Goal: Task Accomplishment & Management: Use online tool/utility

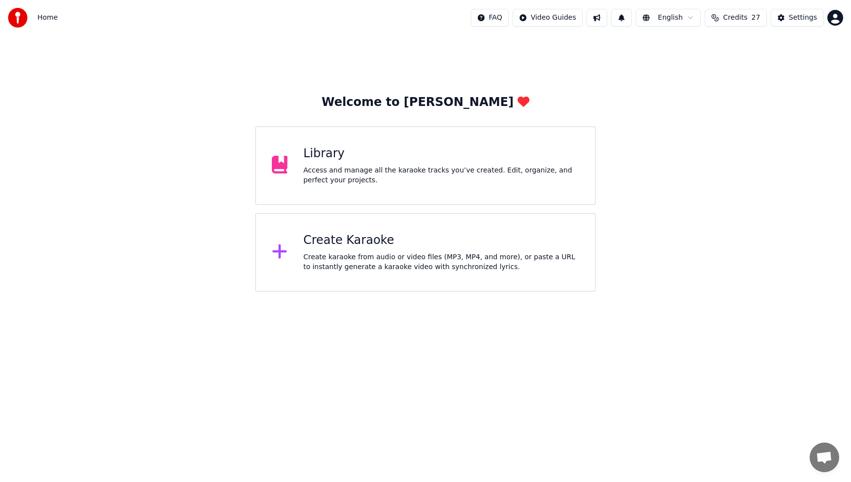
click at [367, 171] on div "Access and manage all the karaoke tracks you’ve created. Edit, organize, and pe…" at bounding box center [441, 176] width 276 height 20
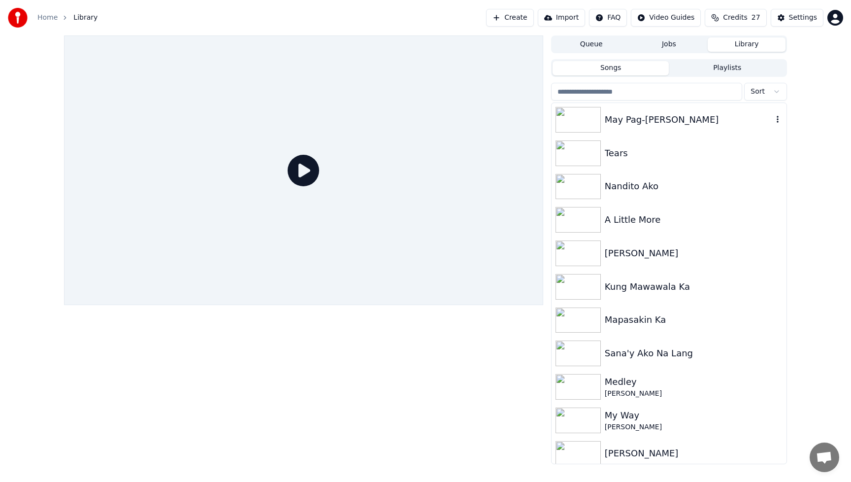
click at [655, 120] on div "May Pag-[PERSON_NAME]" at bounding box center [689, 120] width 168 height 14
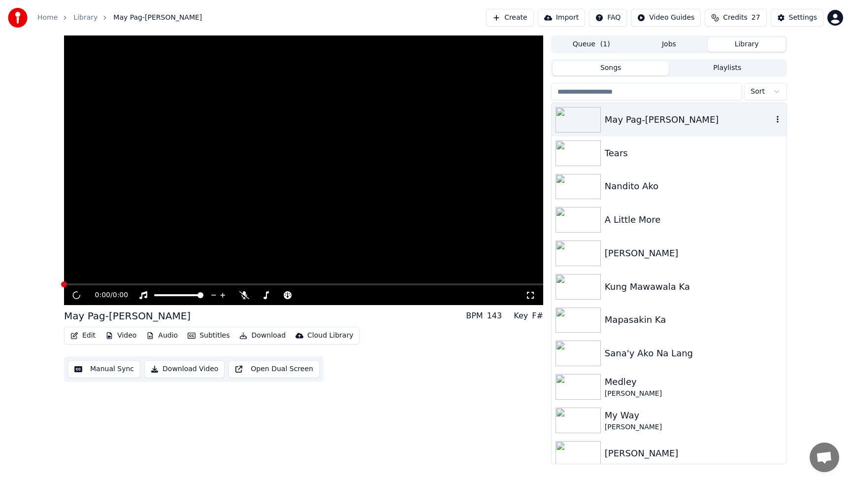
click at [655, 119] on div "May Pag-[PERSON_NAME]" at bounding box center [689, 120] width 168 height 14
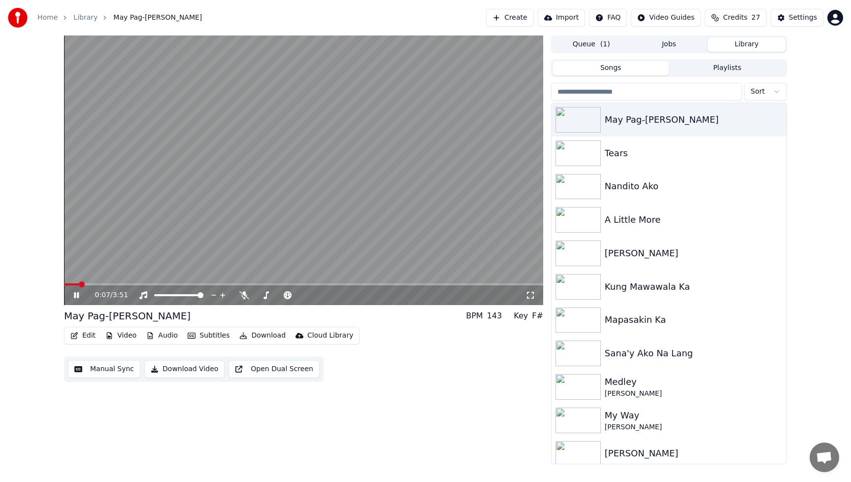
click at [84, 339] on button "Edit" at bounding box center [83, 336] width 33 height 14
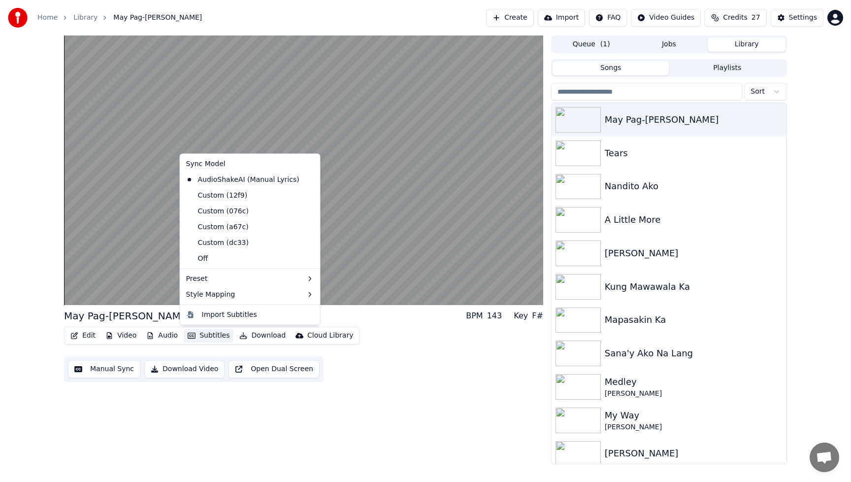
click at [452, 438] on div "May Pag-Asa BPM 143 Key F# Edit Video Audio Subtitles Download Cloud Library Ma…" at bounding box center [303, 249] width 479 height 429
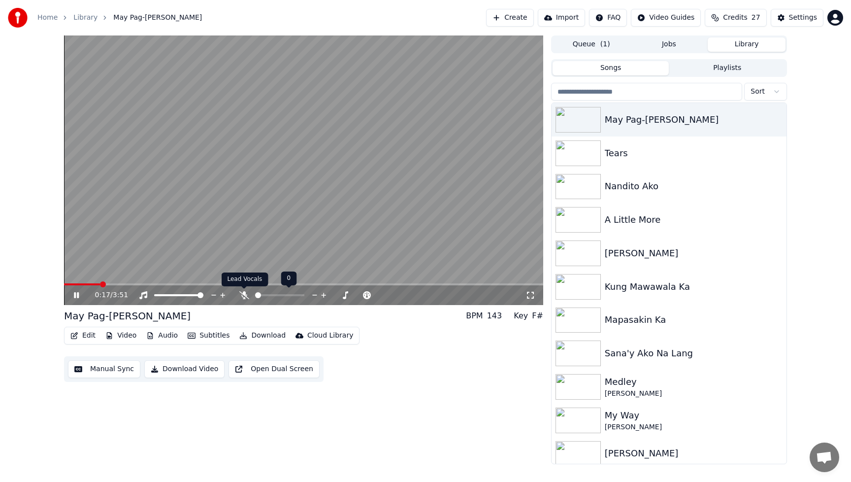
click at [246, 297] on icon at bounding box center [244, 295] width 10 height 8
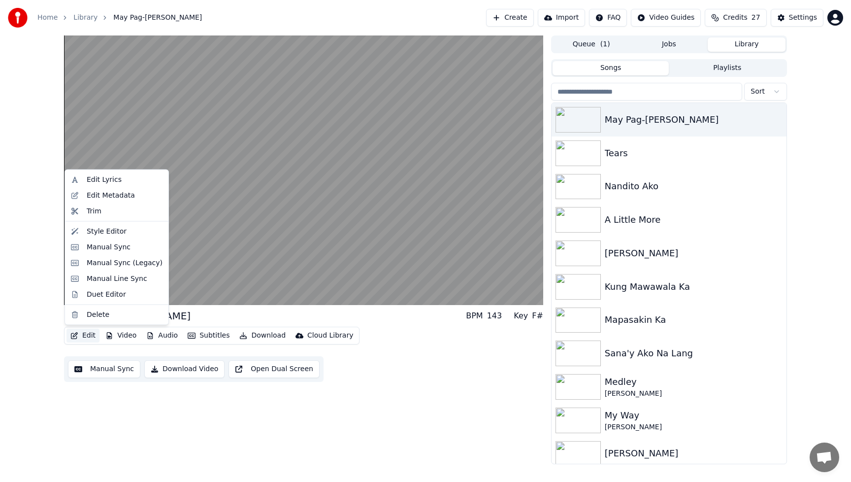
click at [91, 335] on button "Edit" at bounding box center [83, 336] width 33 height 14
click at [107, 237] on div "Style Editor" at bounding box center [117, 231] width 100 height 16
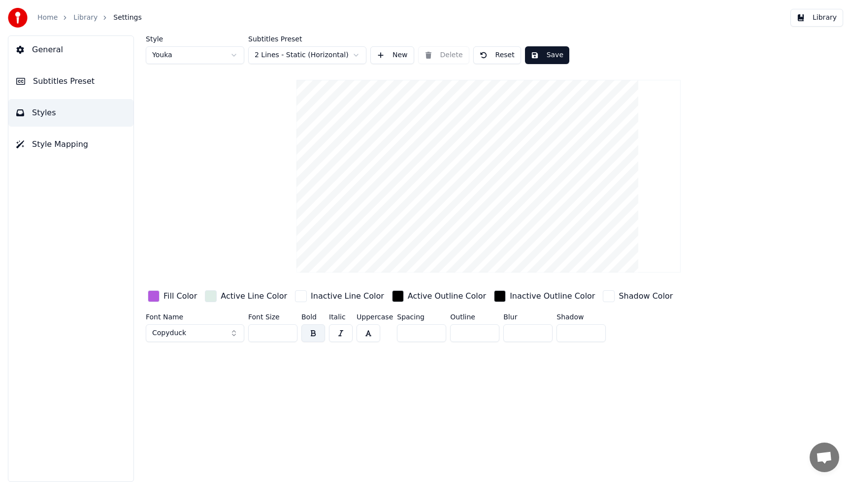
click at [54, 83] on span "Subtitles Preset" at bounding box center [64, 81] width 62 height 12
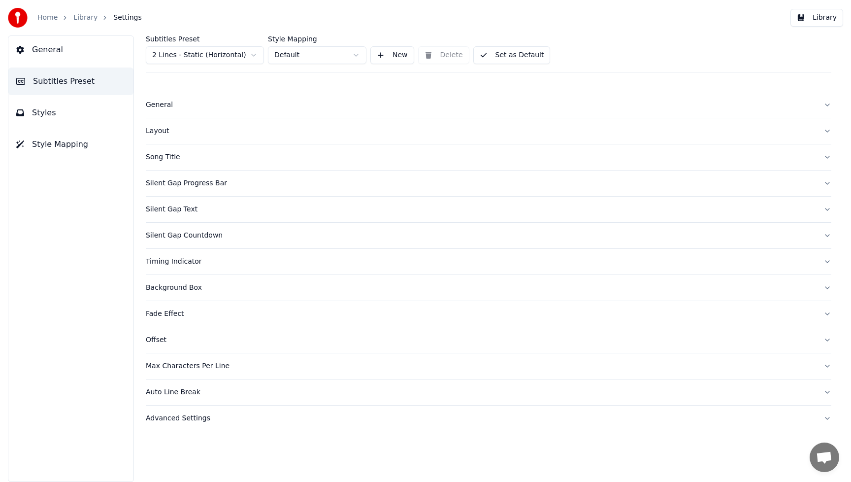
click at [47, 51] on span "General" at bounding box center [47, 50] width 31 height 12
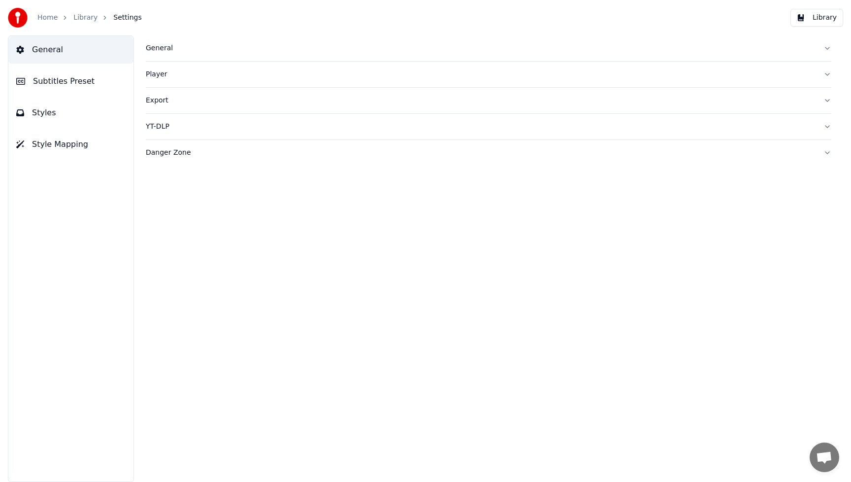
click at [834, 21] on button "Library" at bounding box center [817, 18] width 53 height 18
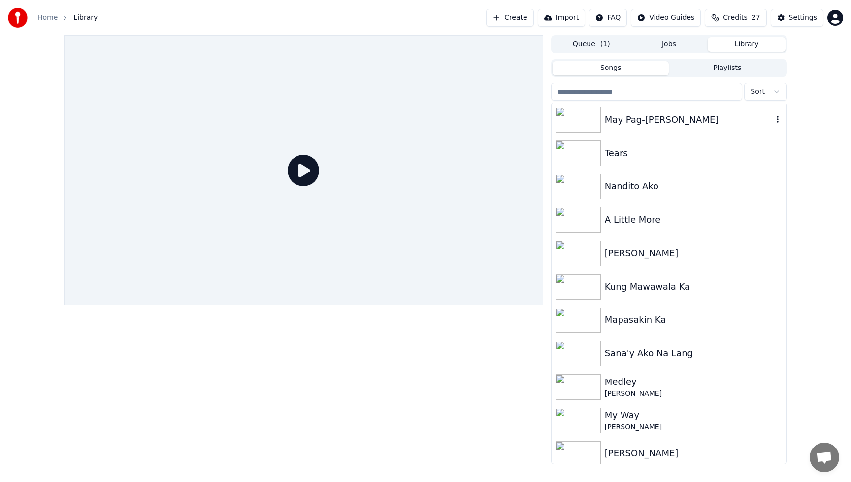
click at [664, 117] on div "May Pag-[PERSON_NAME]" at bounding box center [689, 120] width 168 height 14
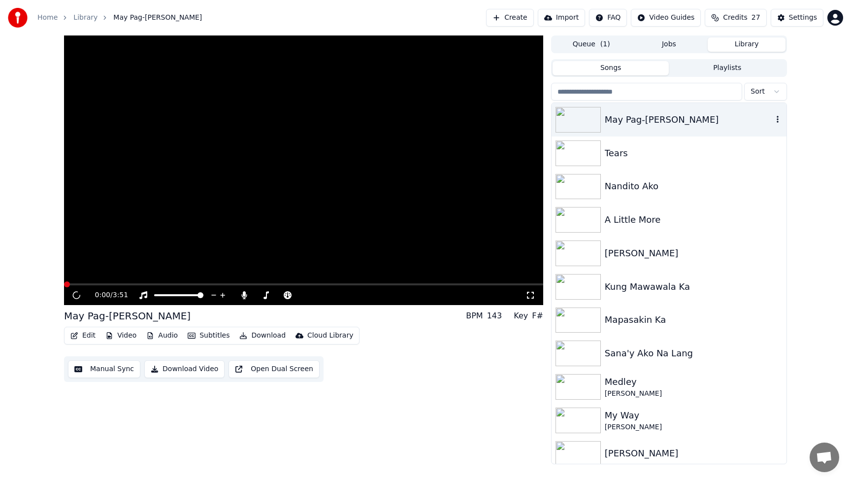
click at [664, 117] on div "May Pag-[PERSON_NAME]" at bounding box center [689, 120] width 168 height 14
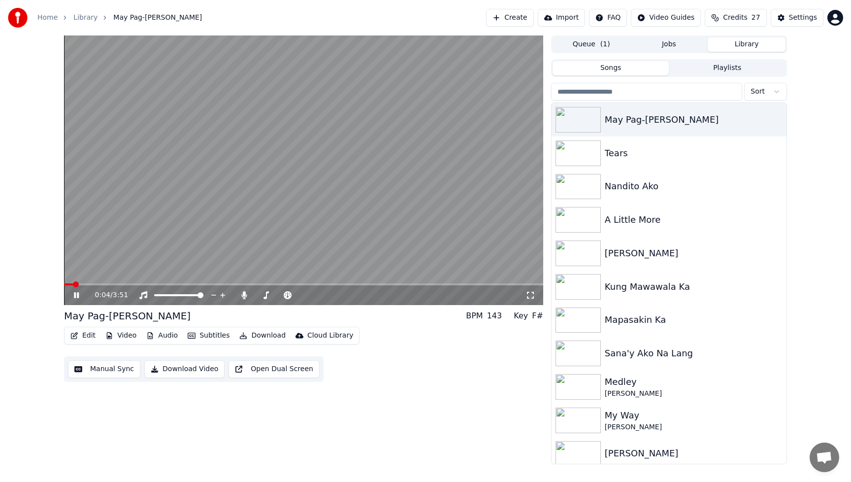
click at [88, 336] on button "Edit" at bounding box center [83, 336] width 33 height 14
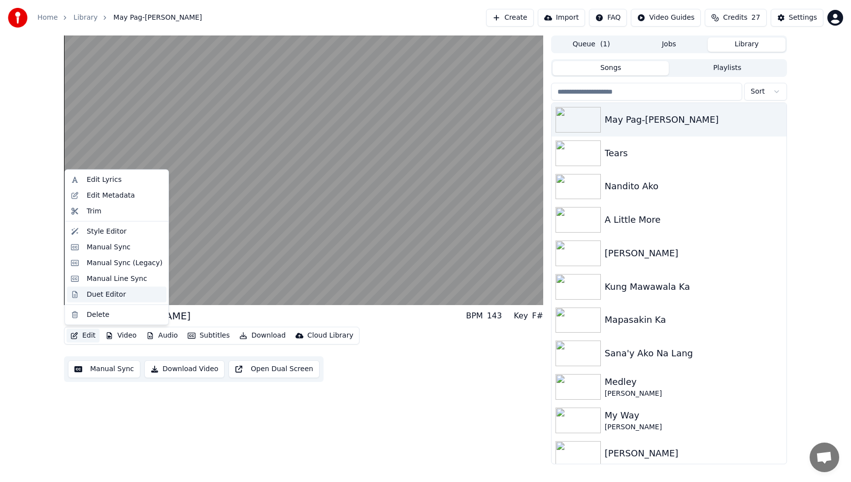
click at [116, 295] on div "Duet Editor" at bounding box center [106, 294] width 39 height 10
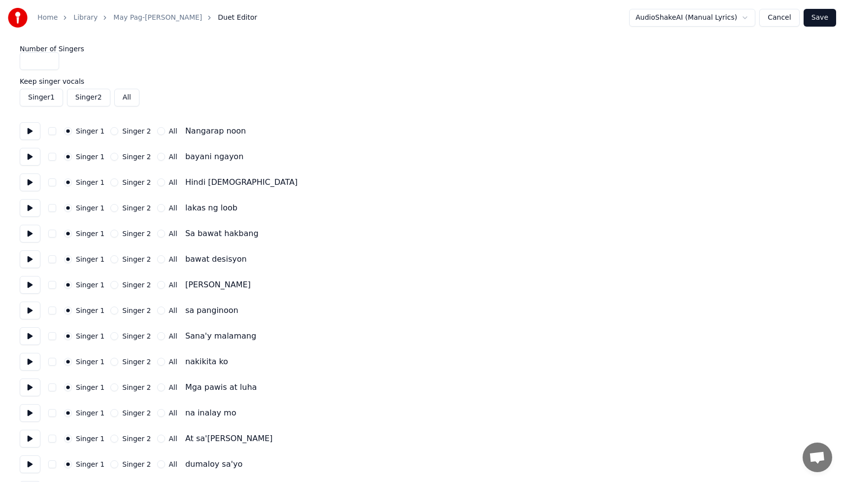
click at [32, 132] on button at bounding box center [30, 131] width 21 height 18
click at [788, 20] on button "Cancel" at bounding box center [779, 18] width 40 height 18
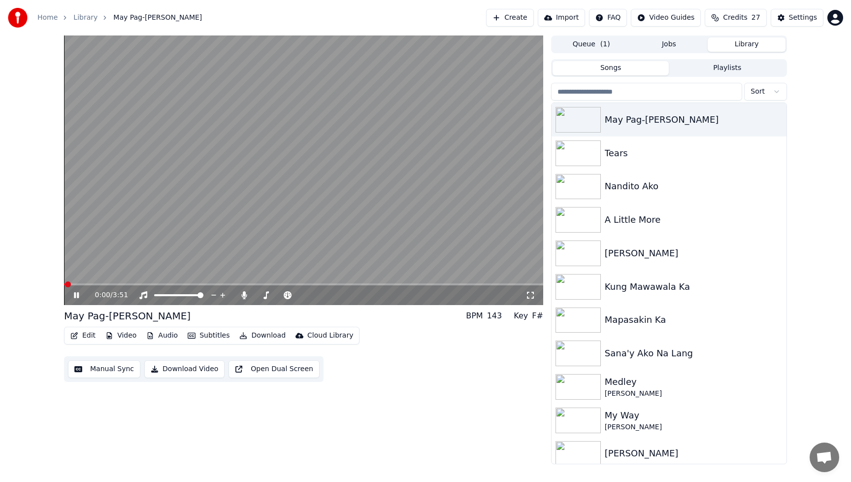
click at [78, 336] on icon "button" at bounding box center [74, 335] width 8 height 7
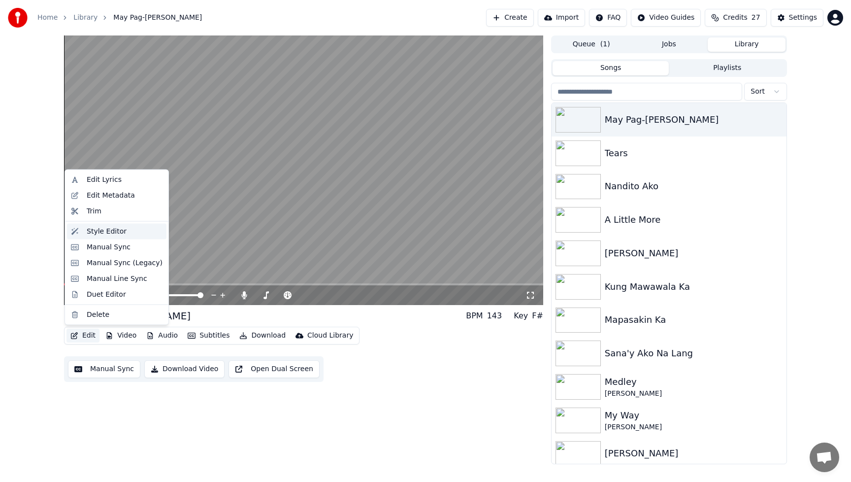
click at [108, 231] on div "Style Editor" at bounding box center [107, 231] width 40 height 10
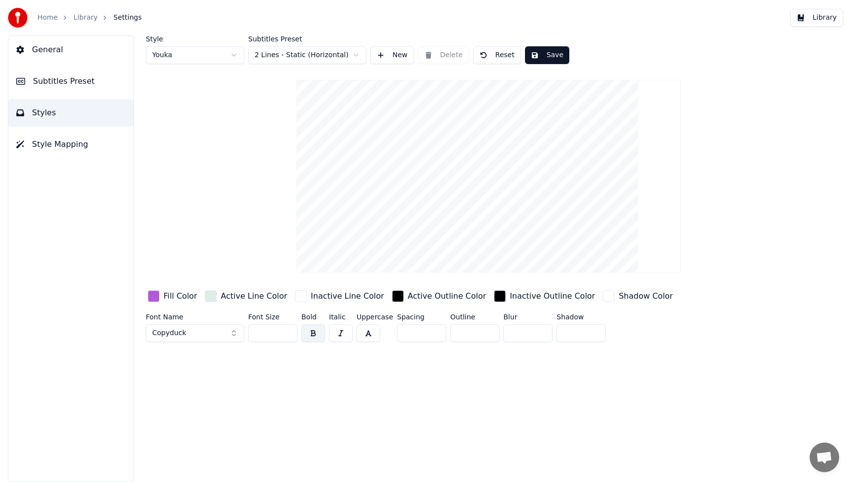
click at [67, 55] on button "General" at bounding box center [70, 50] width 125 height 28
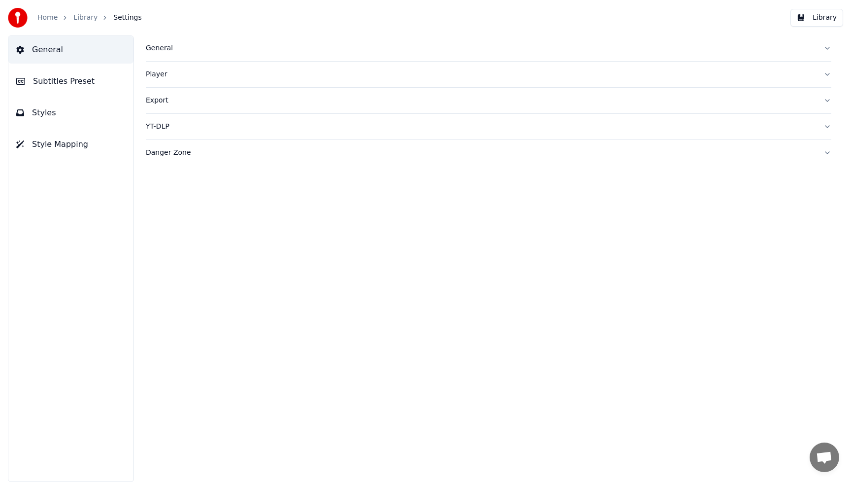
click at [59, 145] on span "Style Mapping" at bounding box center [60, 144] width 56 height 12
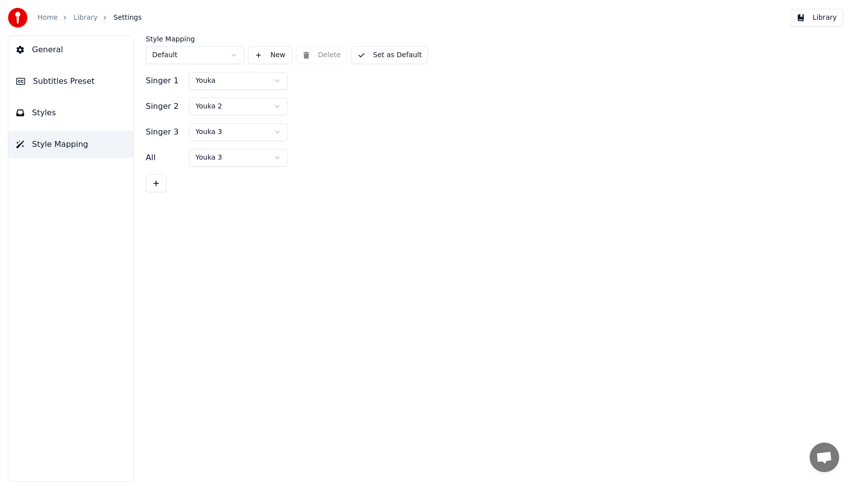
click at [358, 99] on div "Singer 2 Youka 2" at bounding box center [489, 107] width 686 height 18
click at [276, 80] on html "Home Library Settings Library General Subtitles Preset Styles Style Mapping Sty…" at bounding box center [425, 241] width 851 height 482
click at [838, 21] on button "Library" at bounding box center [817, 18] width 53 height 18
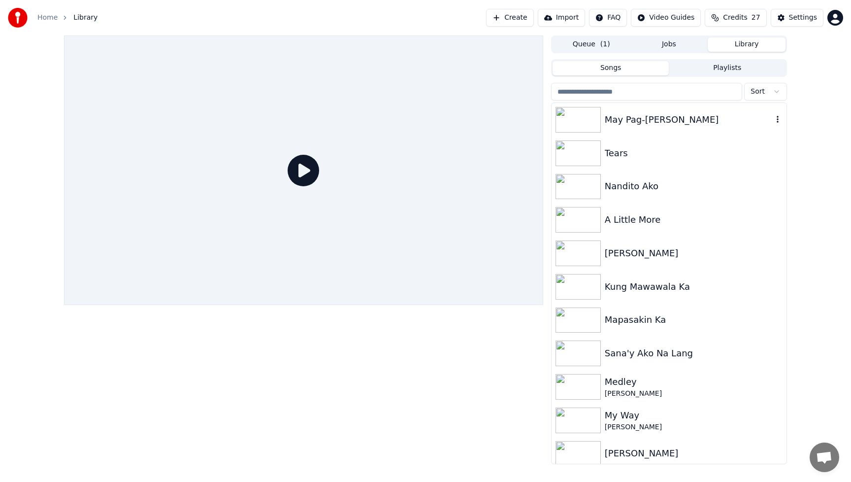
click at [643, 115] on div "May Pag-[PERSON_NAME]" at bounding box center [689, 120] width 168 height 14
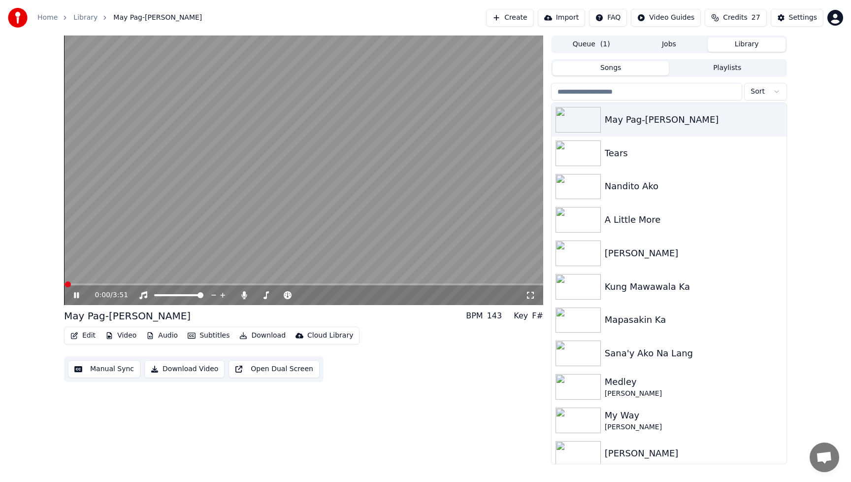
click at [90, 332] on button "Edit" at bounding box center [83, 336] width 33 height 14
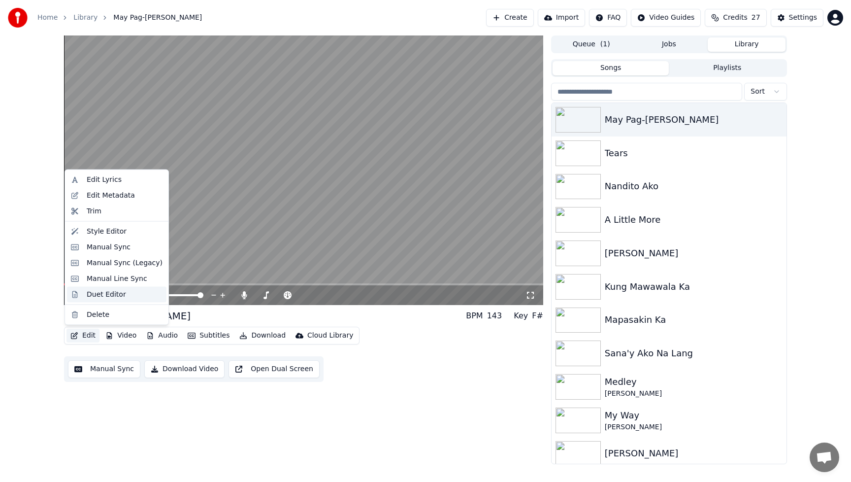
click at [101, 298] on div "Duet Editor" at bounding box center [106, 294] width 39 height 10
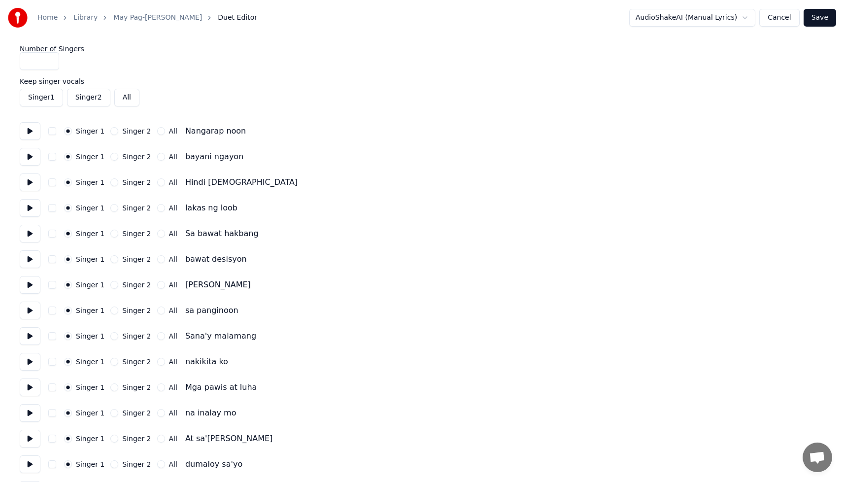
click at [28, 131] on button at bounding box center [30, 131] width 21 height 18
click at [27, 158] on button at bounding box center [30, 157] width 21 height 18
click at [31, 181] on button at bounding box center [30, 182] width 21 height 18
click at [30, 216] on button at bounding box center [30, 208] width 21 height 18
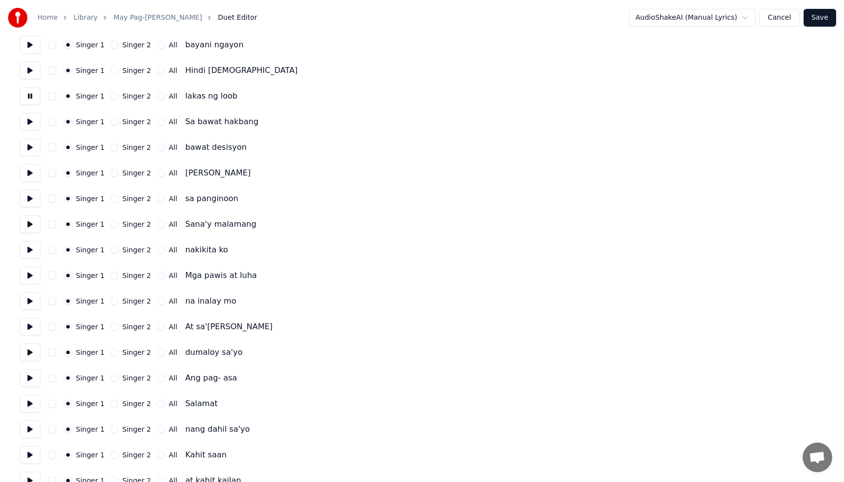
scroll to position [120, 0]
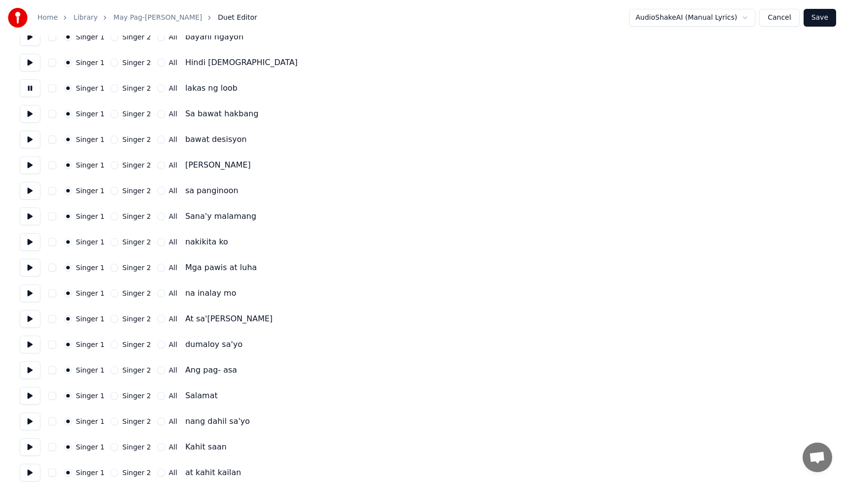
click at [29, 117] on button at bounding box center [30, 114] width 21 height 18
click at [27, 139] on button at bounding box center [30, 140] width 21 height 18
click at [27, 163] on button at bounding box center [30, 165] width 21 height 18
click at [32, 192] on button at bounding box center [30, 191] width 21 height 18
click at [30, 220] on button at bounding box center [30, 216] width 21 height 18
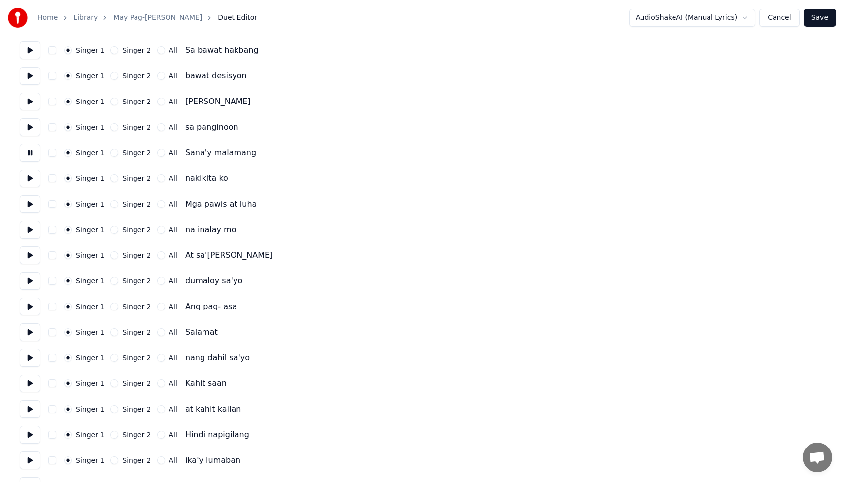
scroll to position [196, 0]
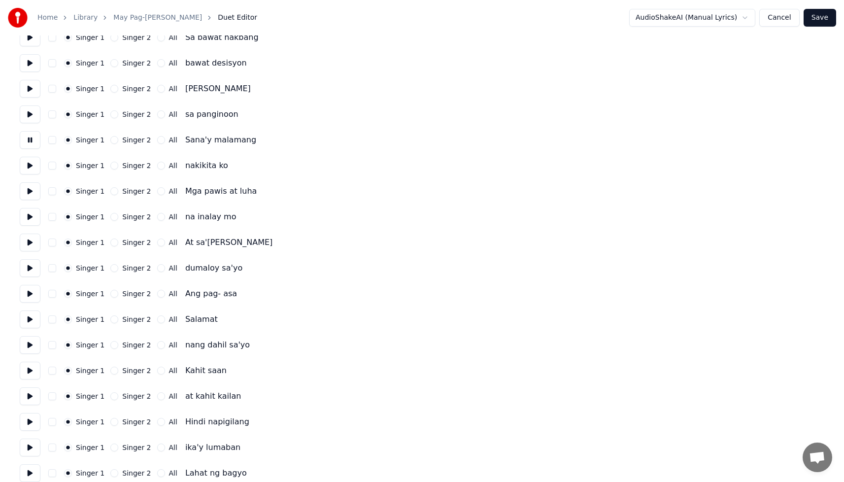
click at [32, 166] on button at bounding box center [30, 166] width 21 height 18
click at [29, 191] on button at bounding box center [30, 191] width 21 height 18
click at [30, 219] on button at bounding box center [30, 217] width 21 height 18
click at [31, 244] on button at bounding box center [30, 243] width 21 height 18
click at [31, 267] on button at bounding box center [30, 268] width 21 height 18
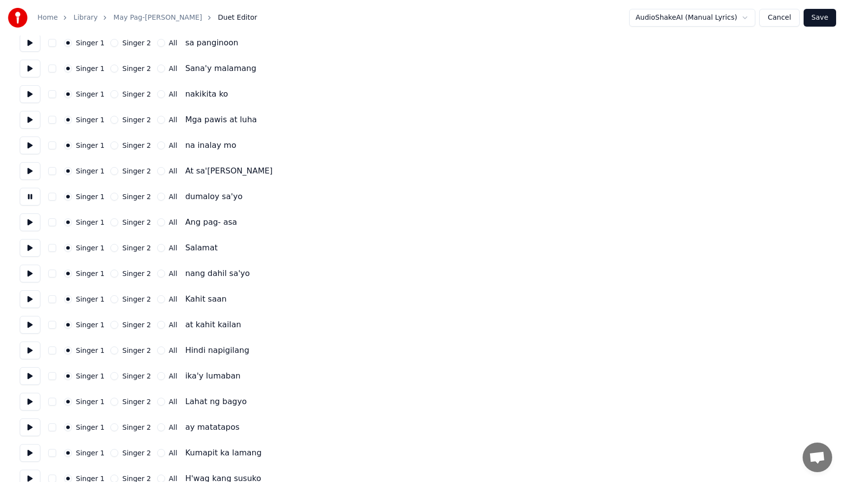
scroll to position [252, 0]
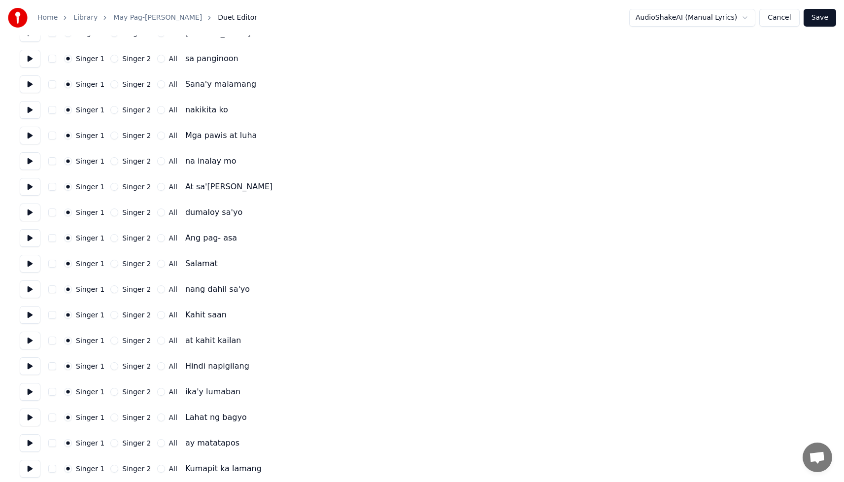
click at [31, 239] on button at bounding box center [30, 238] width 21 height 18
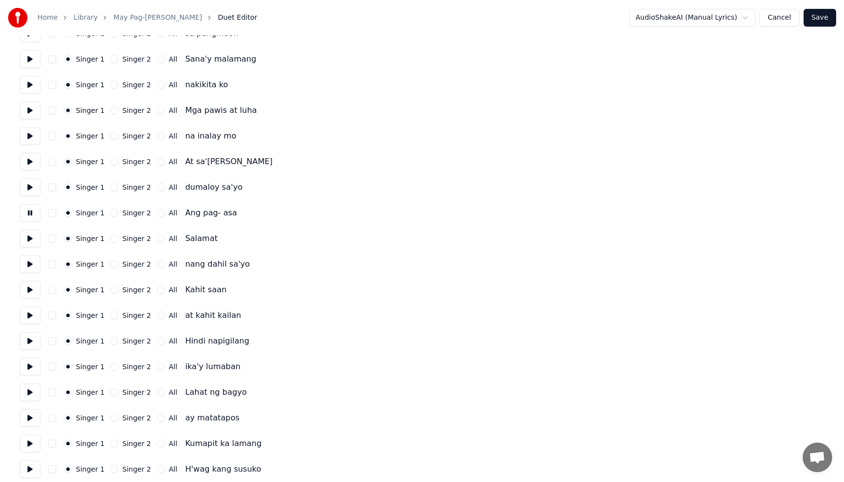
scroll to position [323, 0]
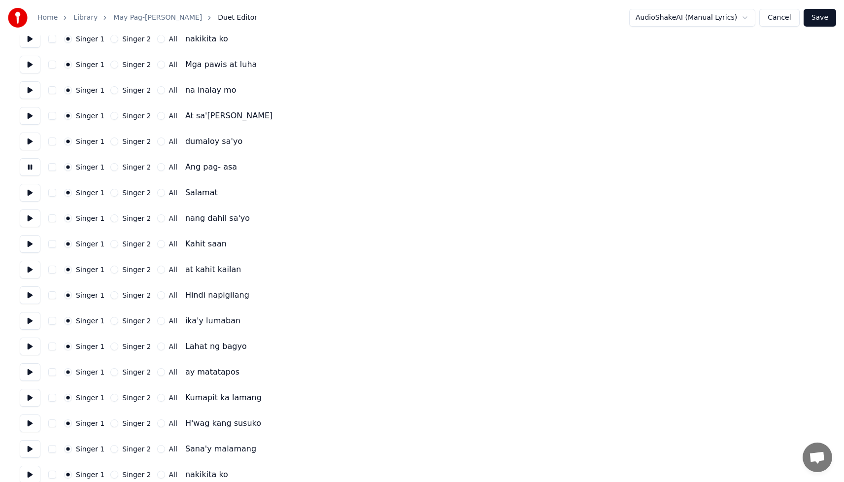
click at [28, 194] on button at bounding box center [30, 193] width 21 height 18
click at [31, 217] on button at bounding box center [30, 218] width 21 height 18
click at [31, 246] on button at bounding box center [30, 244] width 21 height 18
click at [110, 245] on button "Singer 2" at bounding box center [114, 244] width 8 height 8
click at [23, 267] on button at bounding box center [30, 270] width 21 height 18
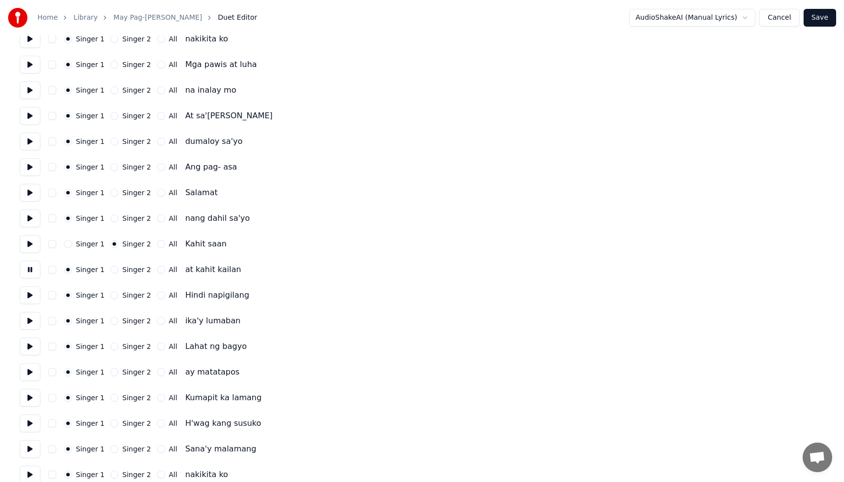
click at [110, 270] on button "Singer 2" at bounding box center [114, 270] width 8 height 8
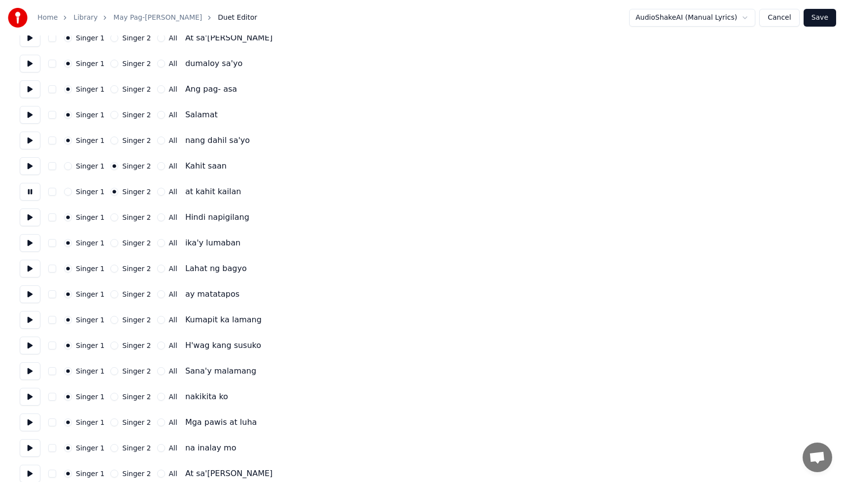
scroll to position [402, 0]
click at [31, 216] on button at bounding box center [30, 216] width 21 height 18
click at [111, 218] on button "Singer 2" at bounding box center [114, 216] width 8 height 8
click at [29, 242] on button at bounding box center [30, 242] width 21 height 18
click at [111, 242] on button "Singer 2" at bounding box center [114, 241] width 8 height 8
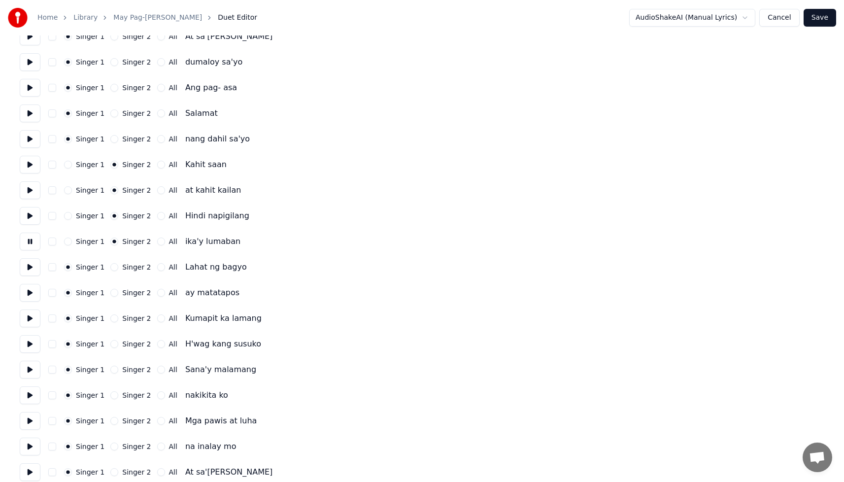
click at [32, 265] on button at bounding box center [30, 267] width 21 height 18
click at [114, 268] on button "Singer 2" at bounding box center [114, 267] width 8 height 8
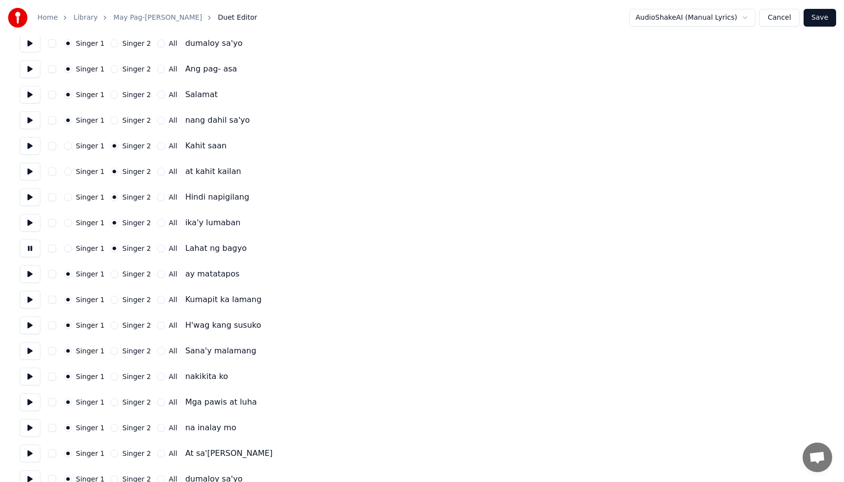
scroll to position [422, 0]
click at [24, 270] on button at bounding box center [30, 273] width 21 height 18
click at [113, 274] on button "Singer 2" at bounding box center [114, 273] width 8 height 8
click at [30, 298] on button at bounding box center [30, 299] width 21 height 18
click at [110, 301] on button "Singer 2" at bounding box center [114, 299] width 8 height 8
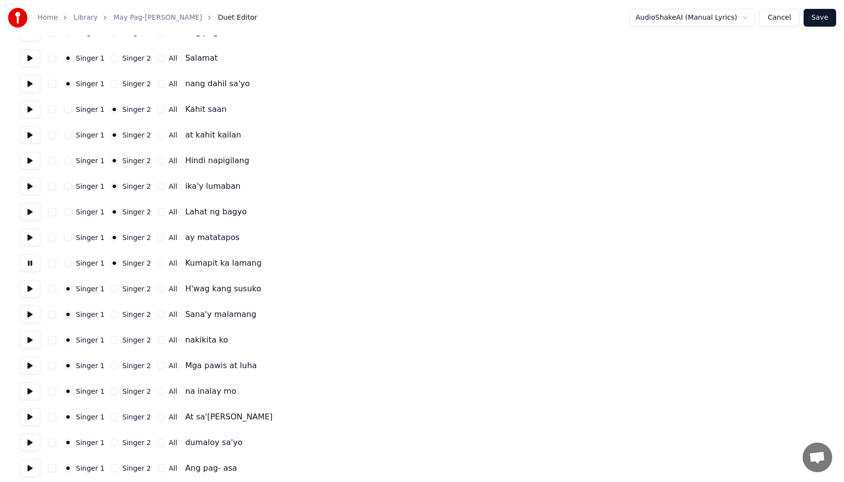
scroll to position [555, 0]
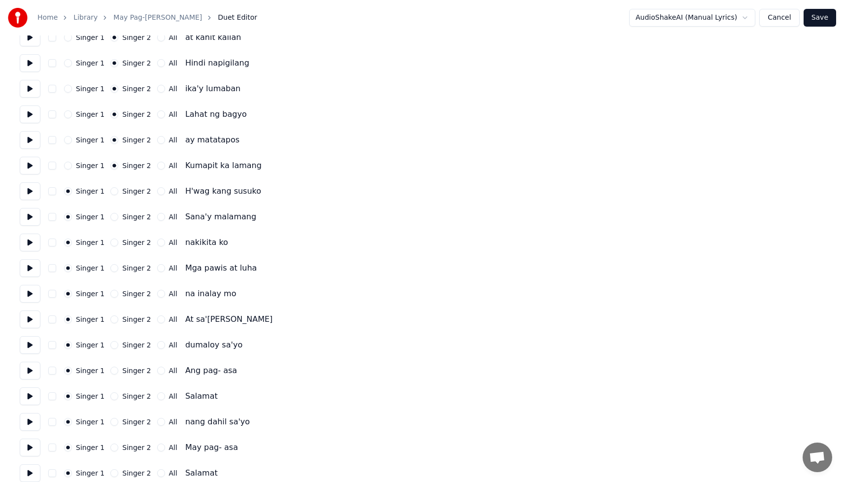
click at [32, 193] on button at bounding box center [30, 191] width 21 height 18
click at [113, 191] on button "Singer 2" at bounding box center [114, 191] width 8 height 8
click at [30, 217] on button at bounding box center [30, 217] width 21 height 18
click at [157, 218] on button "All" at bounding box center [161, 217] width 8 height 8
click at [33, 243] on button at bounding box center [30, 243] width 21 height 18
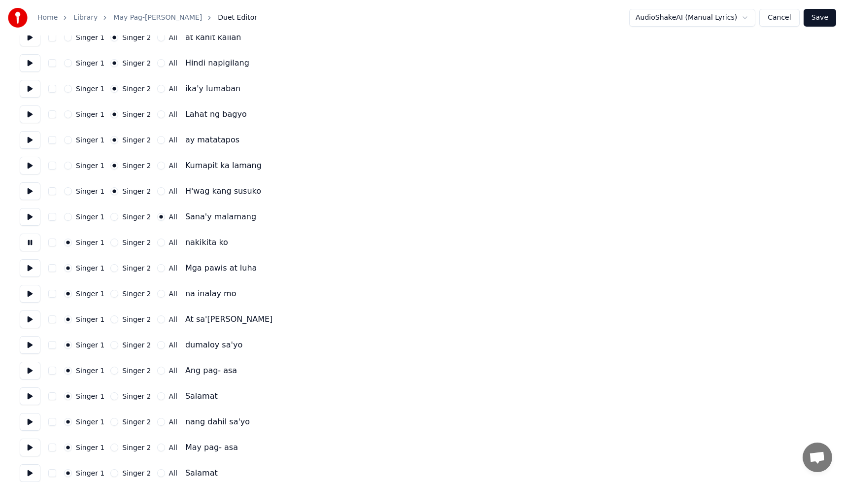
click at [157, 243] on button "All" at bounding box center [161, 242] width 8 height 8
click at [31, 270] on button at bounding box center [30, 268] width 21 height 18
click at [161, 269] on div "All" at bounding box center [167, 268] width 20 height 8
click at [157, 268] on button "All" at bounding box center [161, 268] width 8 height 8
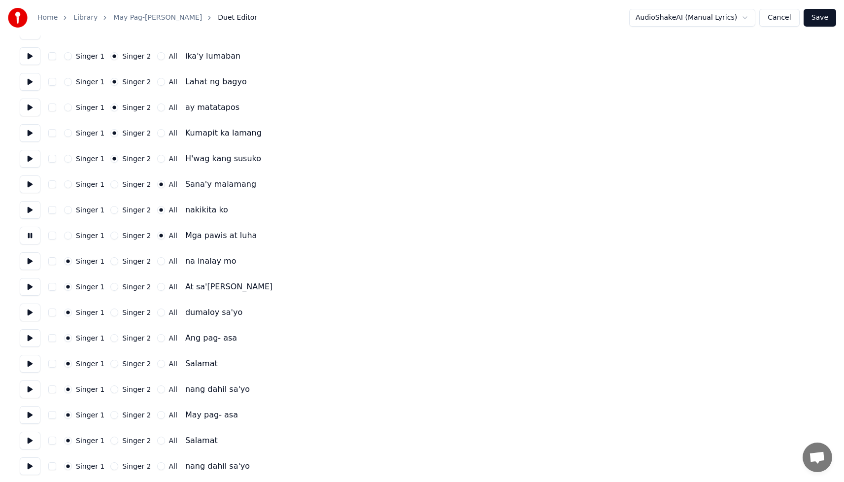
scroll to position [591, 0]
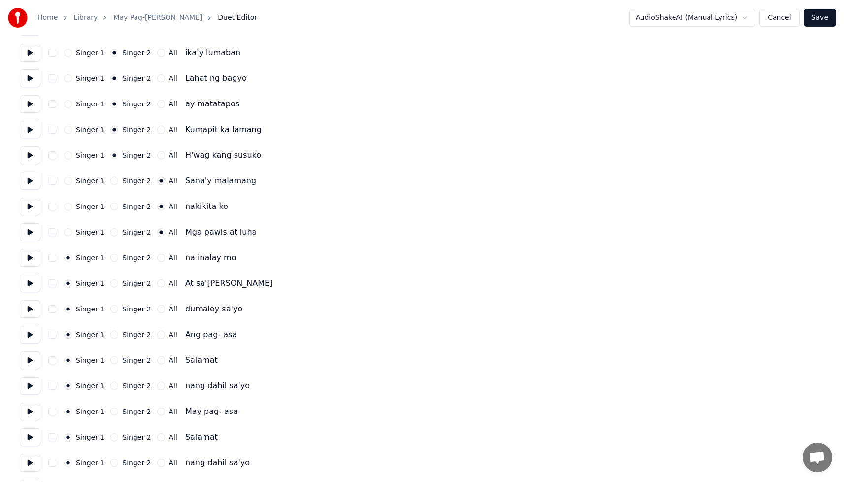
click at [34, 259] on button at bounding box center [30, 258] width 21 height 18
click at [157, 258] on button "All" at bounding box center [161, 258] width 8 height 8
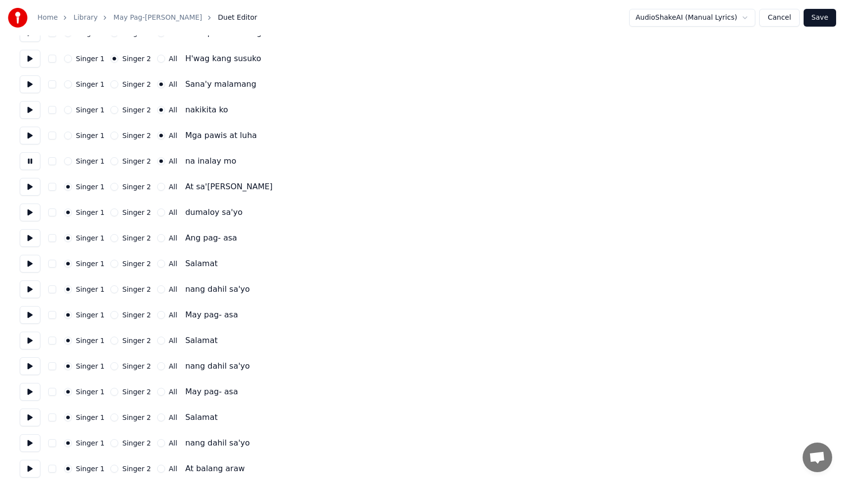
scroll to position [688, 0]
click at [30, 186] on button at bounding box center [30, 186] width 21 height 18
click at [157, 184] on button "All" at bounding box center [161, 186] width 8 height 8
click at [33, 212] on button at bounding box center [30, 212] width 21 height 18
click at [157, 213] on button "All" at bounding box center [161, 212] width 8 height 8
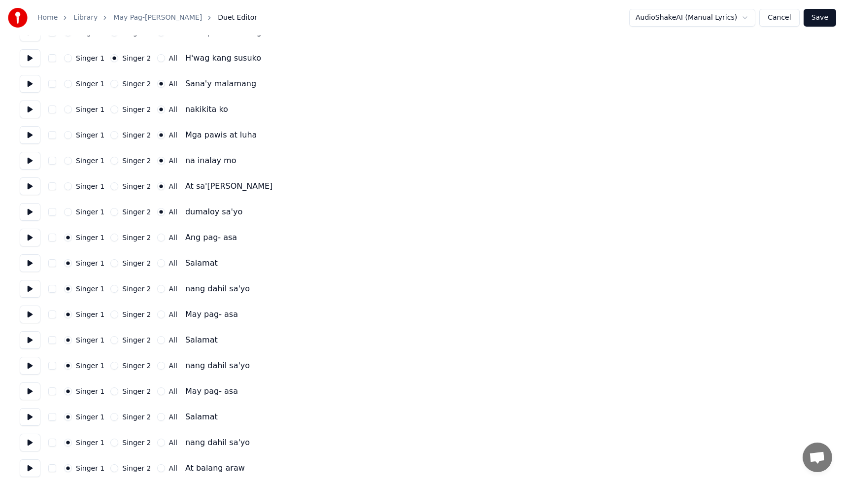
click at [31, 237] on button at bounding box center [30, 238] width 21 height 18
click at [157, 237] on button "All" at bounding box center [161, 238] width 8 height 8
click at [31, 265] on button at bounding box center [30, 263] width 21 height 18
click at [157, 262] on button "All" at bounding box center [161, 263] width 8 height 8
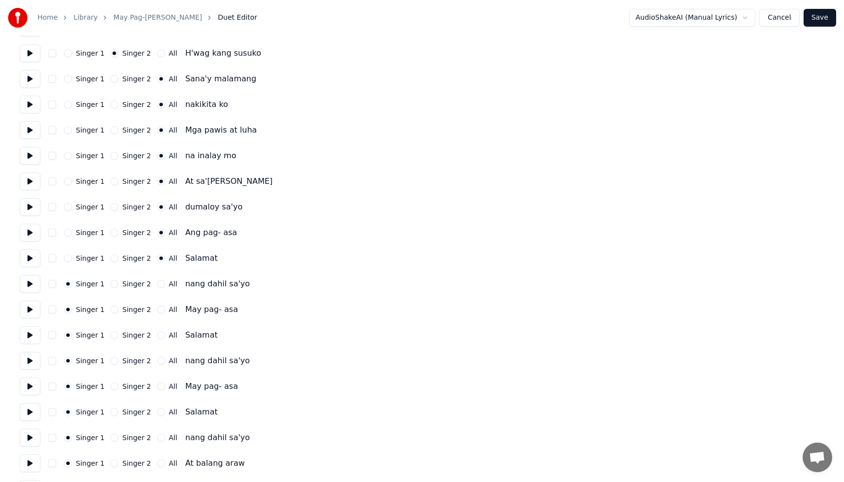
scroll to position [788, 0]
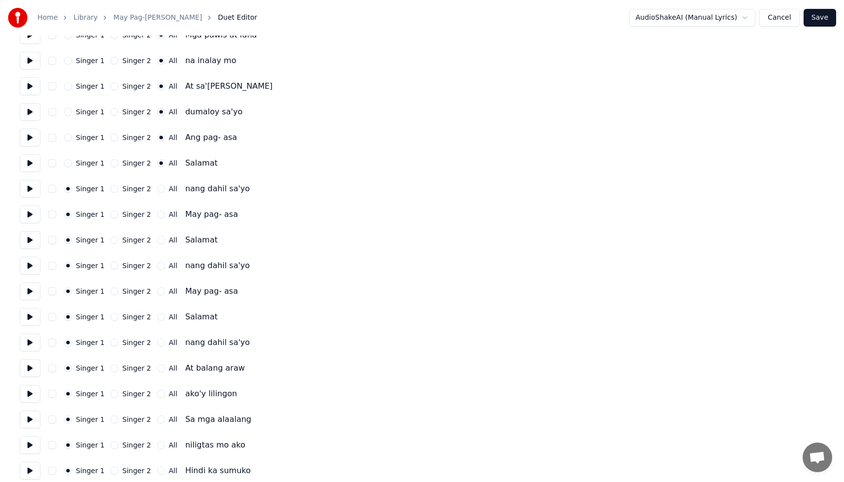
click at [24, 188] on button at bounding box center [30, 189] width 21 height 18
click at [157, 190] on button "All" at bounding box center [161, 189] width 8 height 8
click at [29, 215] on button at bounding box center [30, 214] width 21 height 18
click at [157, 215] on button "All" at bounding box center [161, 214] width 8 height 8
click at [32, 241] on button at bounding box center [30, 240] width 21 height 18
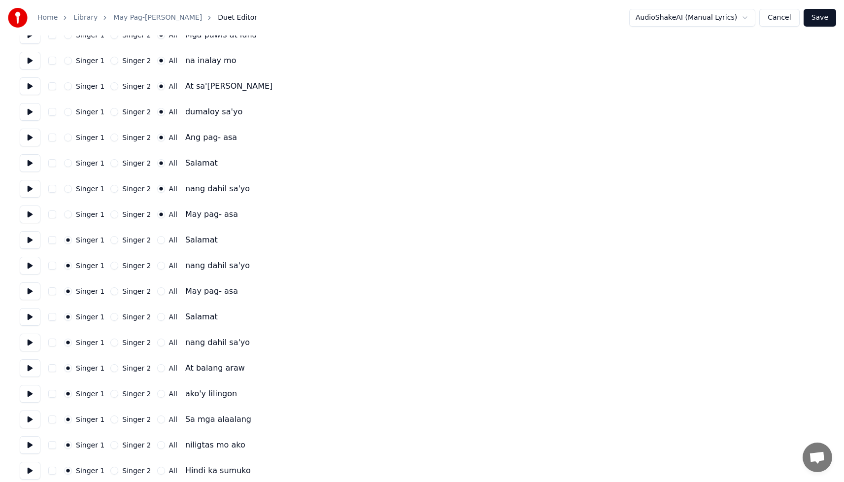
click at [157, 241] on button "All" at bounding box center [161, 240] width 8 height 8
click at [31, 268] on button at bounding box center [30, 266] width 21 height 18
drag, startPoint x: 157, startPoint y: 267, endPoint x: 171, endPoint y: 275, distance: 17.2
click at [157, 266] on button "All" at bounding box center [161, 266] width 8 height 8
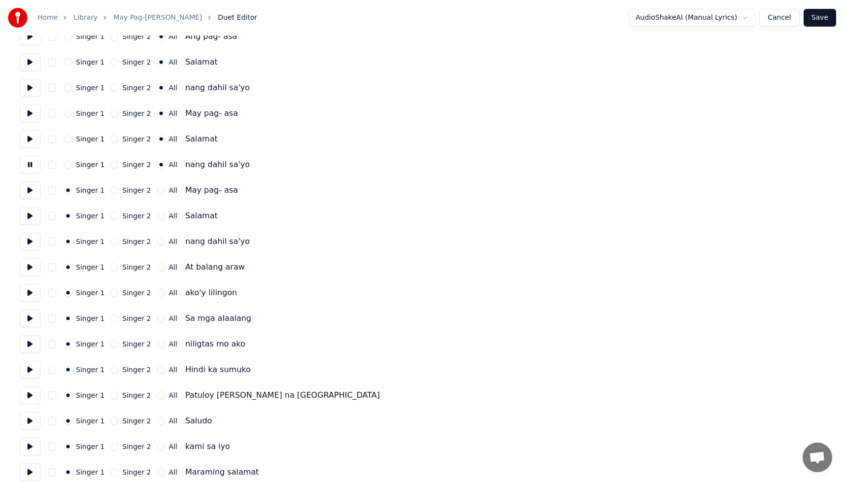
scroll to position [890, 0]
click at [30, 190] on button at bounding box center [30, 189] width 21 height 18
click at [29, 188] on button at bounding box center [30, 189] width 21 height 18
click at [28, 216] on button at bounding box center [30, 214] width 21 height 18
click at [31, 240] on button at bounding box center [30, 240] width 21 height 18
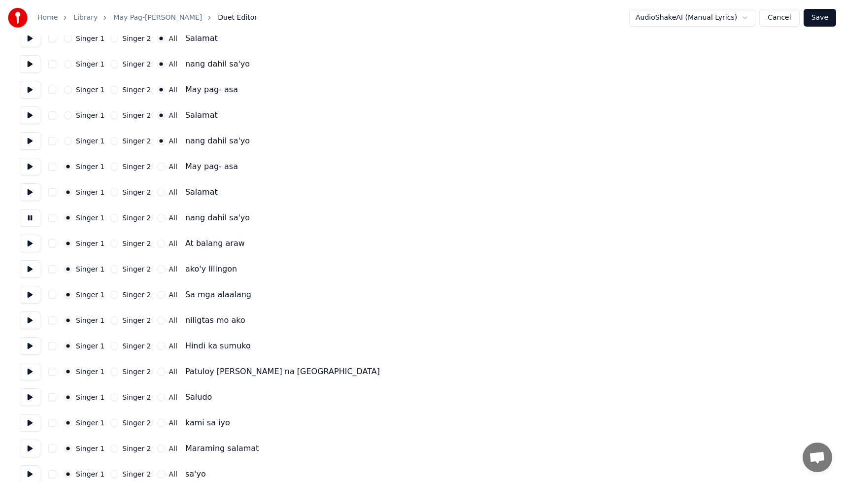
scroll to position [923, 0]
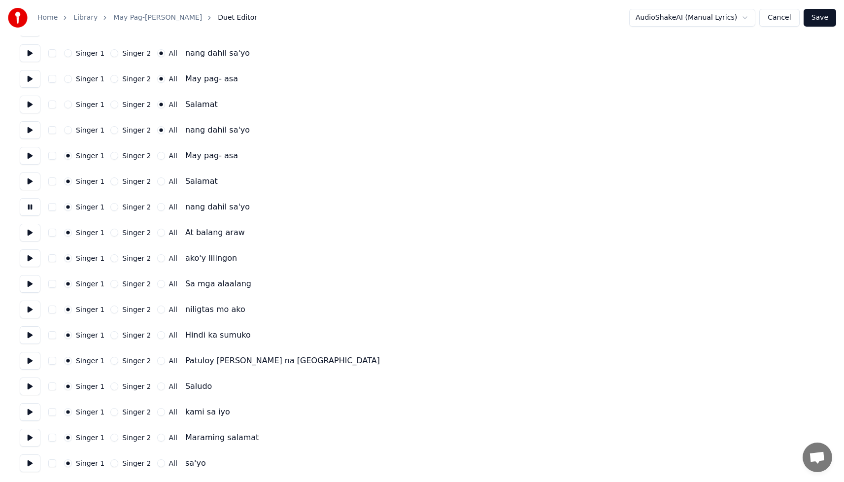
click at [30, 234] on button at bounding box center [30, 233] width 21 height 18
click at [31, 260] on button at bounding box center [30, 258] width 21 height 18
click at [28, 288] on button at bounding box center [30, 284] width 21 height 18
click at [31, 313] on button at bounding box center [30, 310] width 21 height 18
click at [31, 335] on button at bounding box center [30, 335] width 21 height 18
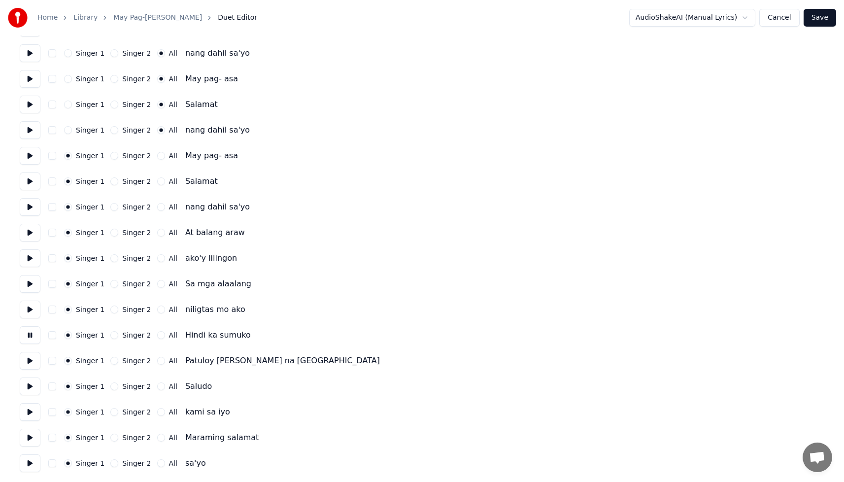
click at [115, 337] on div "Singer 2" at bounding box center [130, 335] width 40 height 8
click at [111, 335] on button "Singer 2" at bounding box center [114, 335] width 8 height 8
click at [31, 360] on button at bounding box center [30, 361] width 21 height 18
click at [157, 363] on button "All" at bounding box center [161, 361] width 8 height 8
click at [30, 385] on button at bounding box center [30, 386] width 21 height 18
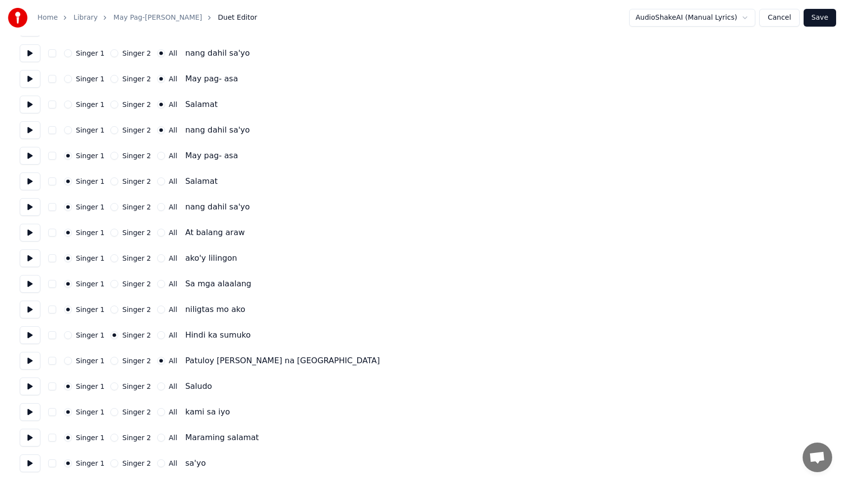
click at [157, 388] on button "All" at bounding box center [161, 386] width 8 height 8
click at [157, 413] on button "All" at bounding box center [161, 412] width 8 height 8
click at [34, 416] on button at bounding box center [30, 412] width 21 height 18
click at [31, 438] on button at bounding box center [30, 438] width 21 height 18
click at [158, 437] on button "All" at bounding box center [161, 438] width 8 height 8
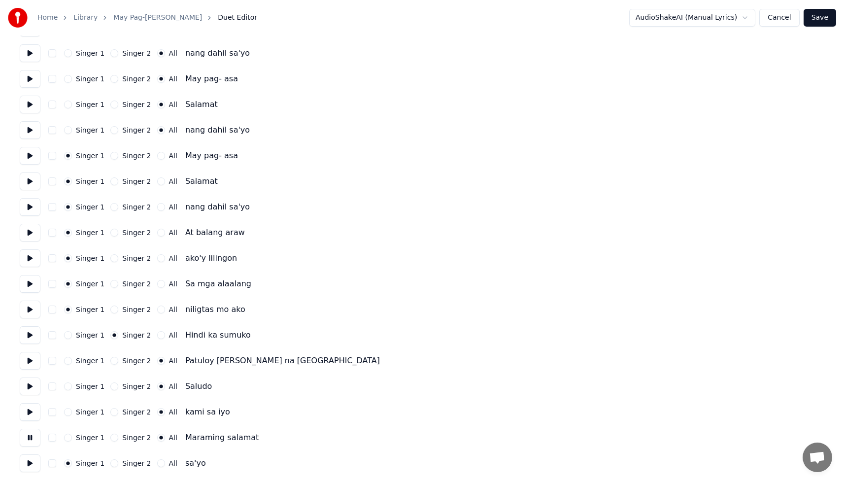
click at [30, 463] on button at bounding box center [30, 463] width 21 height 18
click at [158, 464] on button "All" at bounding box center [161, 463] width 8 height 8
click at [30, 309] on button at bounding box center [30, 310] width 21 height 18
click at [34, 337] on button at bounding box center [30, 335] width 21 height 18
click at [828, 21] on button "Save" at bounding box center [820, 18] width 33 height 18
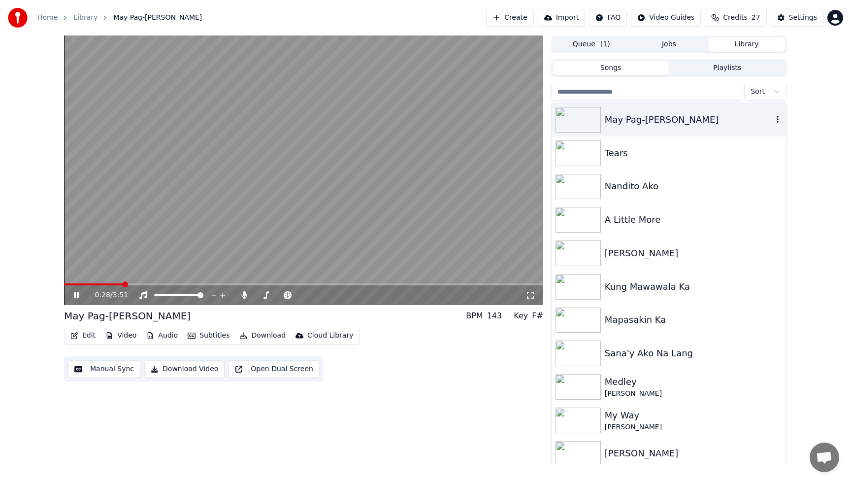
click at [579, 120] on img at bounding box center [578, 120] width 45 height 26
click at [581, 120] on img at bounding box center [578, 120] width 45 height 26
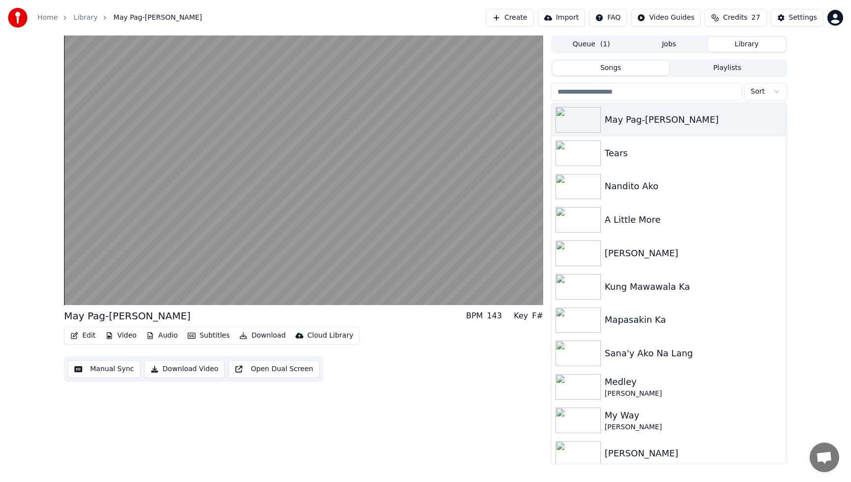
click at [92, 337] on button "Edit" at bounding box center [83, 336] width 33 height 14
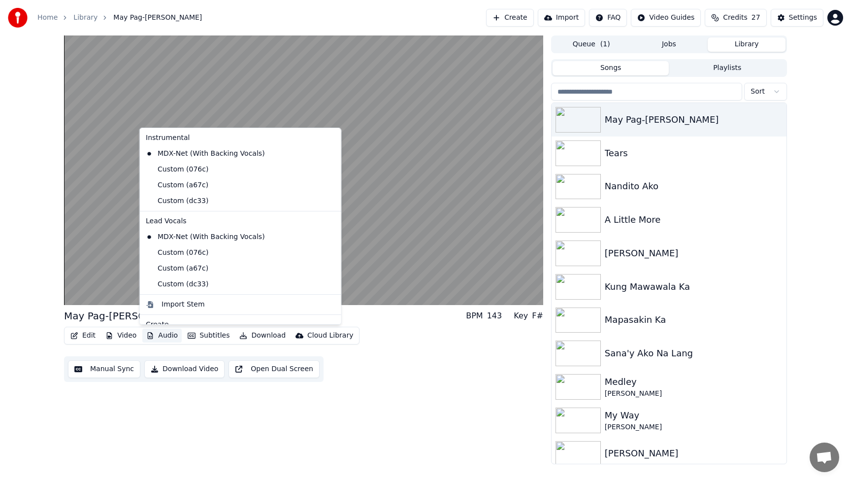
click at [446, 373] on div "Edit Video Audio Subtitles Download Cloud Library Manual Sync Download Video Op…" at bounding box center [303, 354] width 479 height 55
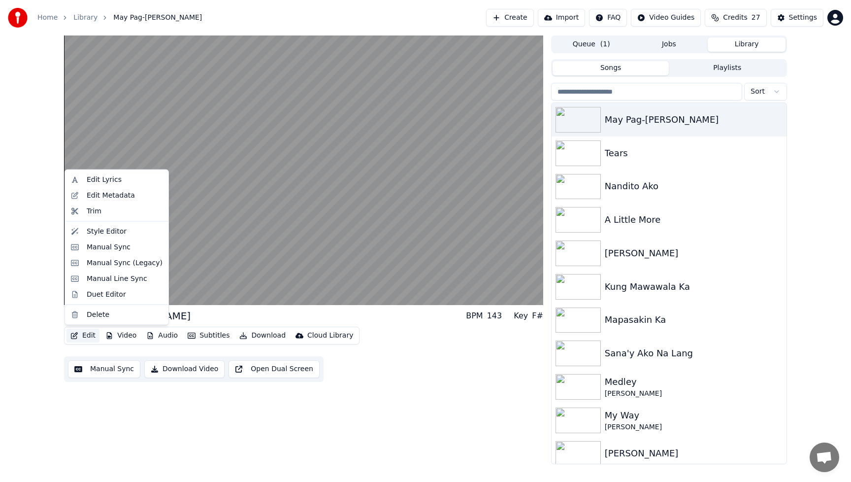
click at [92, 338] on button "Edit" at bounding box center [83, 336] width 33 height 14
click at [105, 296] on div "Duet Editor" at bounding box center [106, 294] width 39 height 10
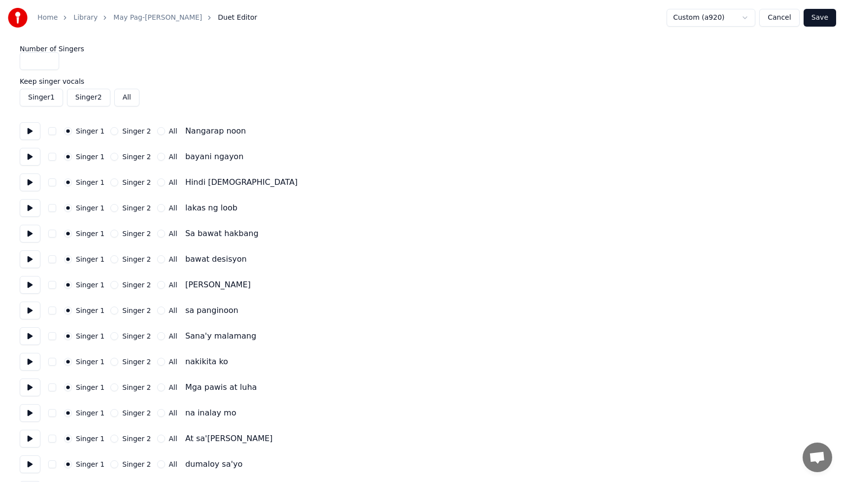
click at [86, 100] on button "Singer 2" at bounding box center [88, 98] width 43 height 18
click at [780, 19] on button "Cancel" at bounding box center [779, 18] width 40 height 18
